Goal: Find specific page/section: Find specific page/section

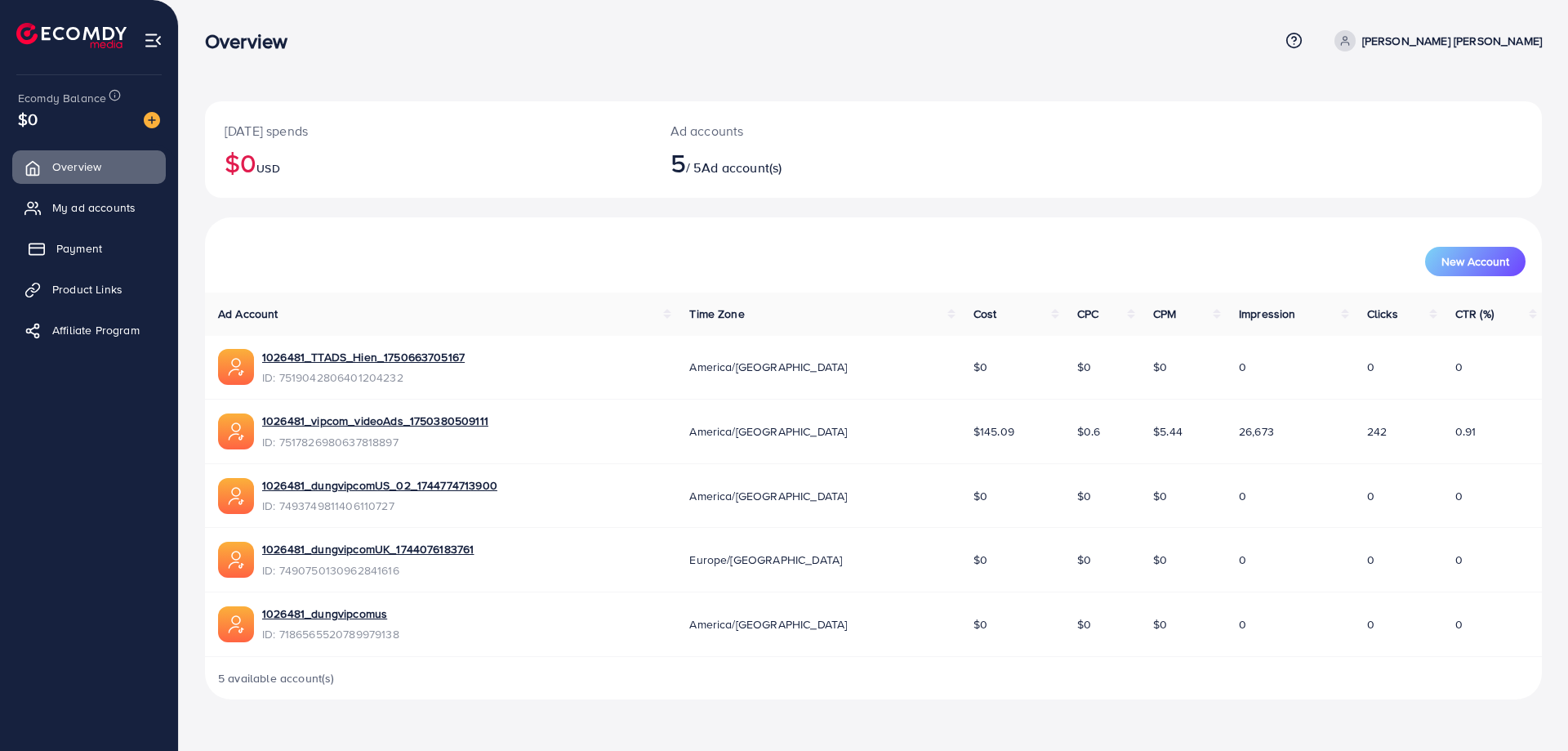
click at [74, 247] on span "Payment" at bounding box center [79, 248] width 46 height 17
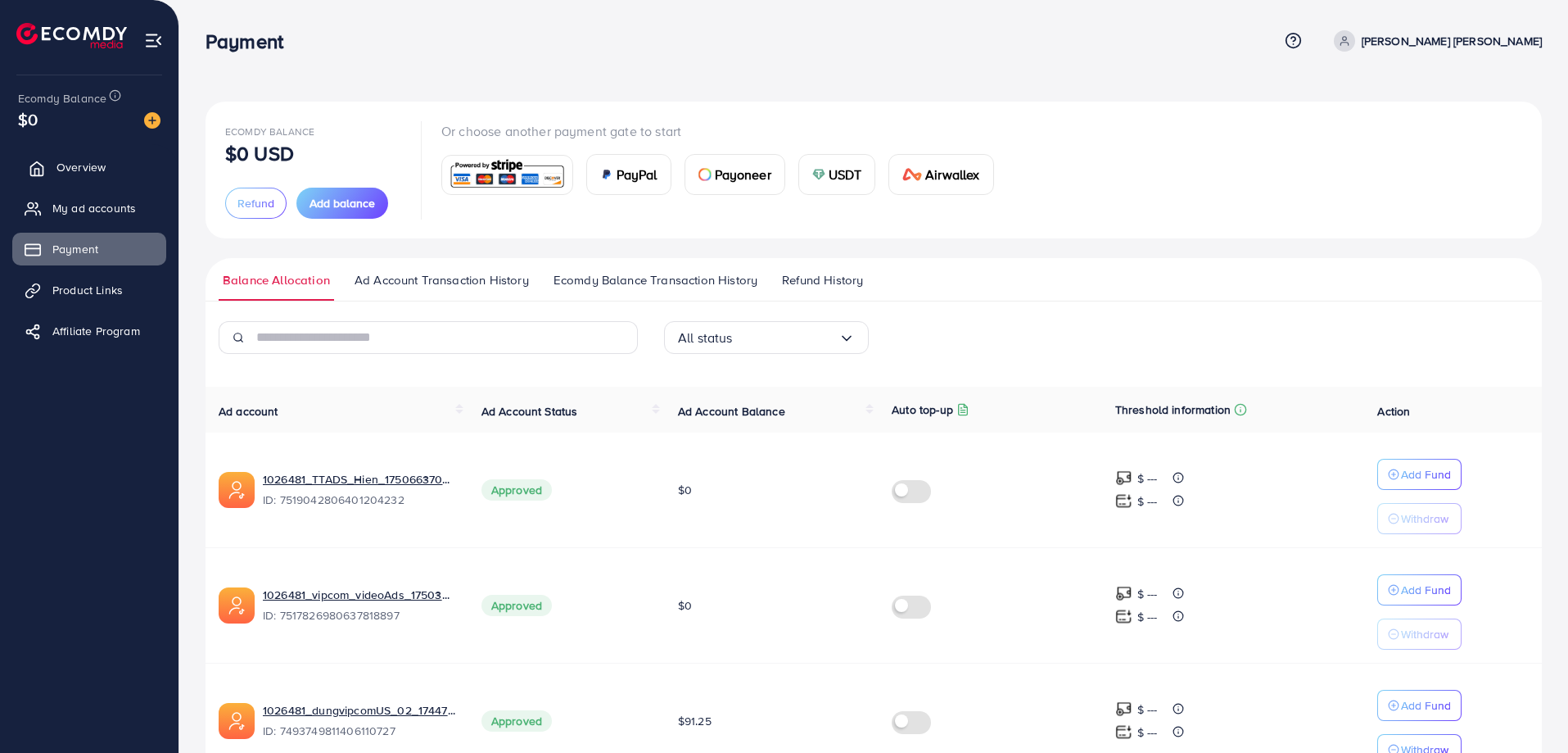
click at [96, 165] on span "Overview" at bounding box center [81, 167] width 49 height 17
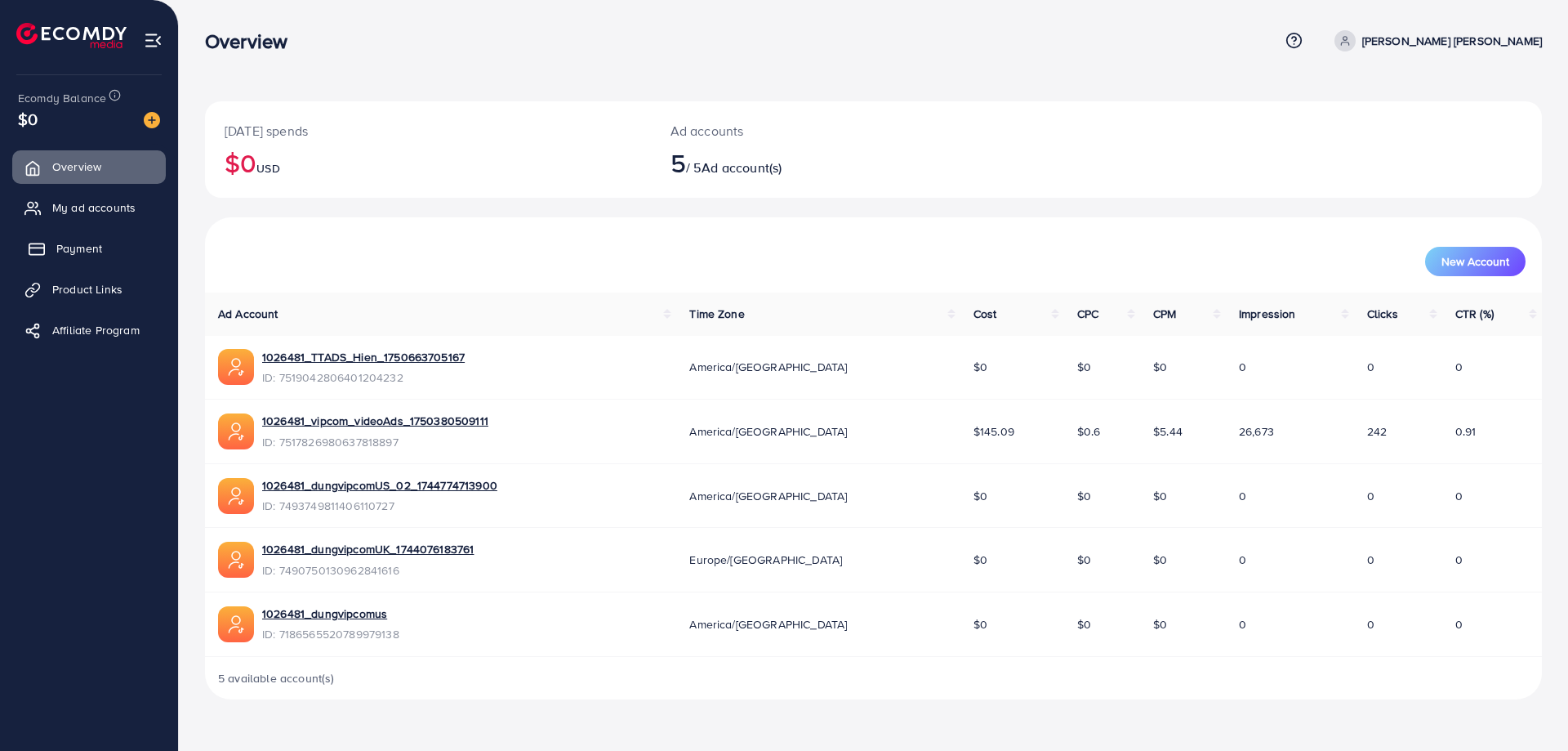
click at [80, 247] on span "Payment" at bounding box center [79, 248] width 46 height 17
